Goal: Task Accomplishment & Management: Use online tool/utility

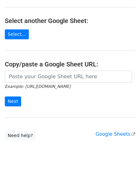
scroll to position [64, 0]
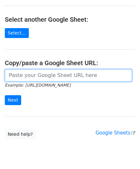
click at [40, 77] on input "url" at bounding box center [68, 75] width 127 height 12
paste input "https://docs.google.com/spreadsheets/d/1jIi8JbCorhQGE0QeRaxjpCthN7Dwcr_OoFuC896…"
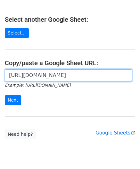
scroll to position [0, 135]
type input "https://docs.google.com/spreadsheets/d/1jIi8JbCorhQGE0QeRaxjpCthN7Dwcr_OoFuC896…"
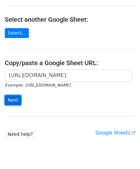
click at [15, 99] on input "Next" at bounding box center [13, 100] width 16 height 10
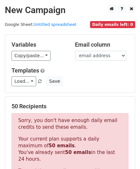
scroll to position [216, 0]
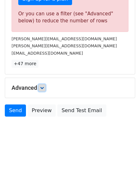
click at [43, 85] on link at bounding box center [41, 88] width 7 height 7
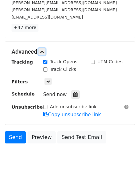
scroll to position [259, 0]
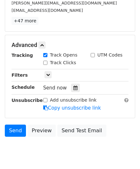
click at [76, 86] on div "Send now" at bounding box center [80, 88] width 75 height 9
click at [74, 86] on icon at bounding box center [75, 88] width 4 height 4
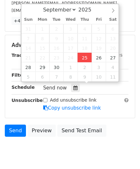
type input "[DATE] 12:00"
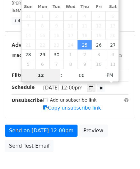
paste input "8"
type input "8"
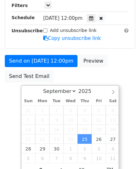
type input "[DATE] 20:00"
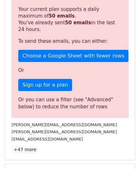
scroll to position [294, 0]
